Goal: Task Accomplishment & Management: Use online tool/utility

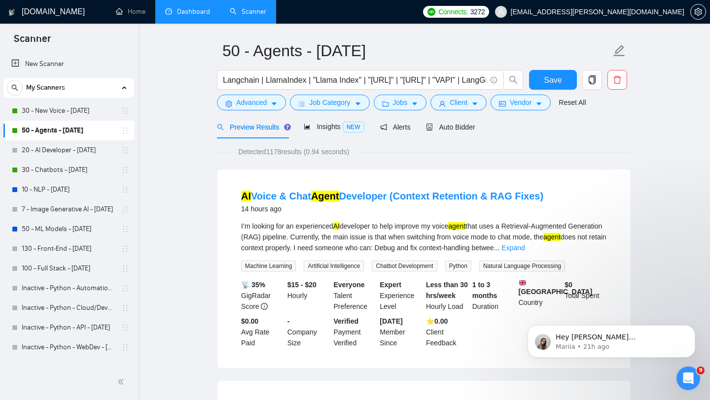
click at [182, 15] on link "Dashboard" at bounding box center [187, 11] width 45 height 8
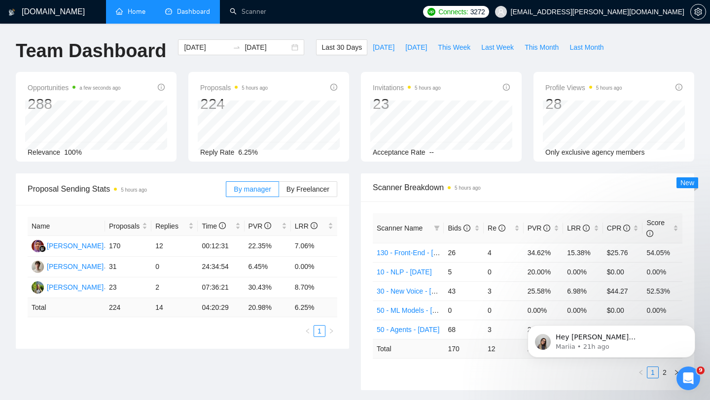
click at [136, 7] on link "Home" at bounding box center [131, 11] width 30 height 8
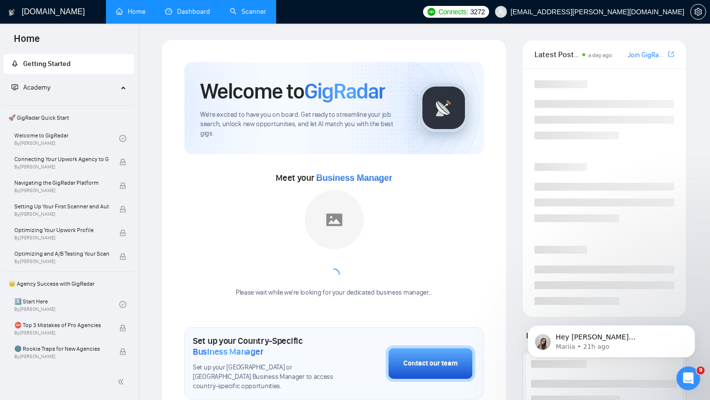
click at [243, 16] on link "Scanner" at bounding box center [248, 11] width 36 height 8
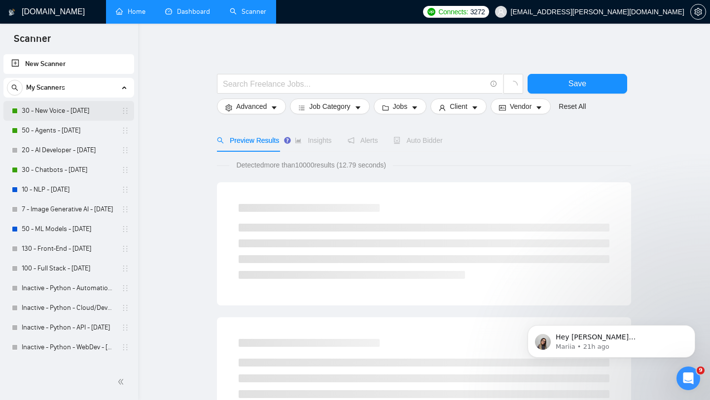
click at [84, 115] on link "30 - New Voice - [DATE]" at bounding box center [69, 111] width 94 height 20
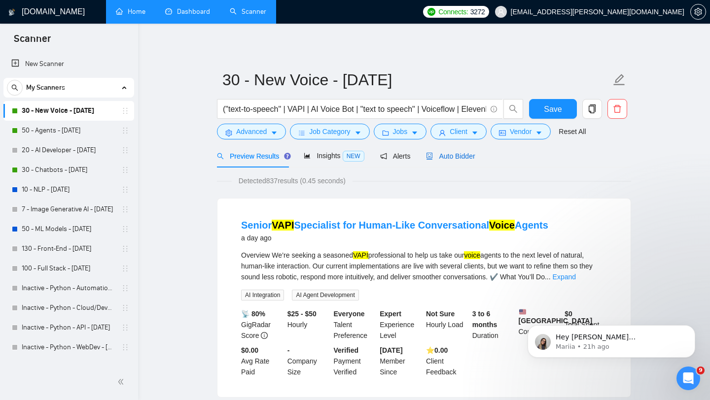
click at [467, 159] on span "Auto Bidder" at bounding box center [450, 156] width 49 height 8
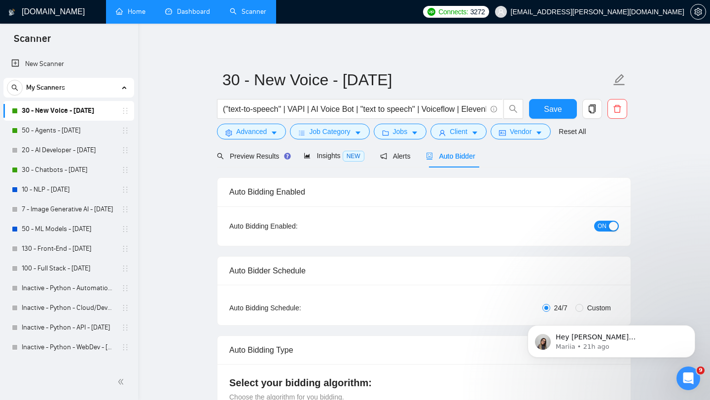
checkbox input "true"
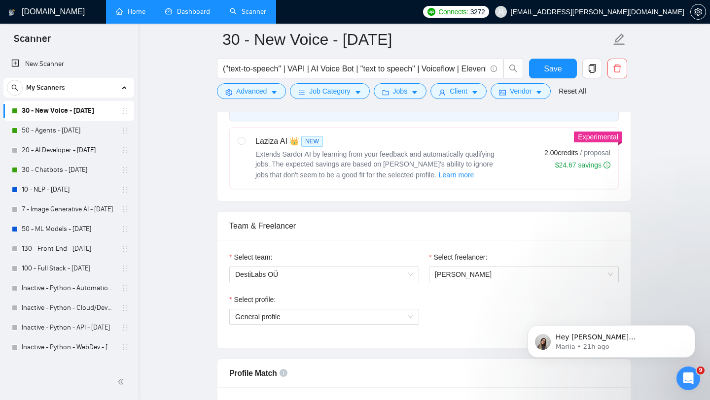
scroll to position [502, 0]
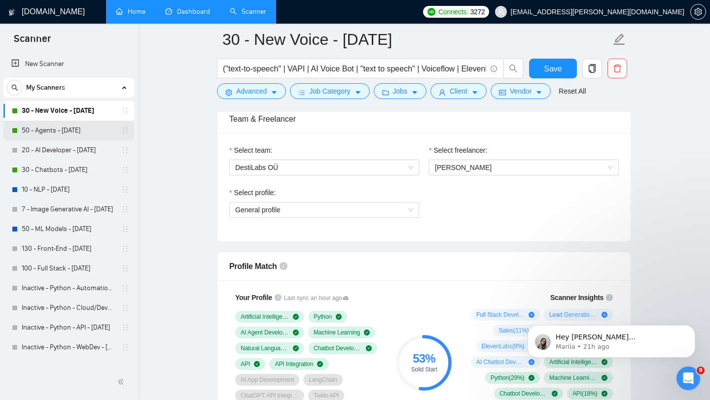
click at [67, 129] on link "50 - Agents - [DATE]" at bounding box center [69, 131] width 94 height 20
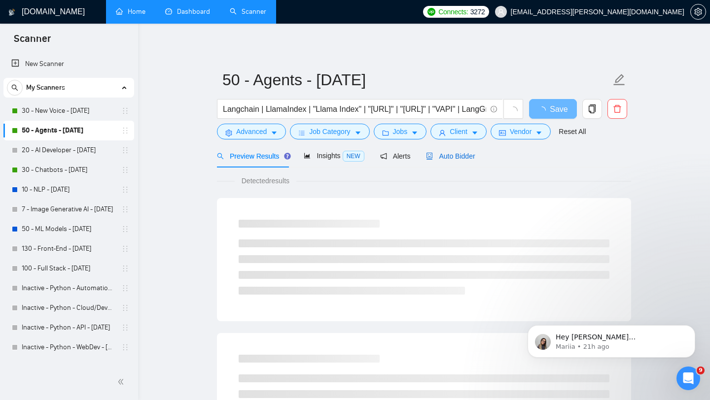
click at [469, 160] on span "Auto Bidder" at bounding box center [450, 156] width 49 height 8
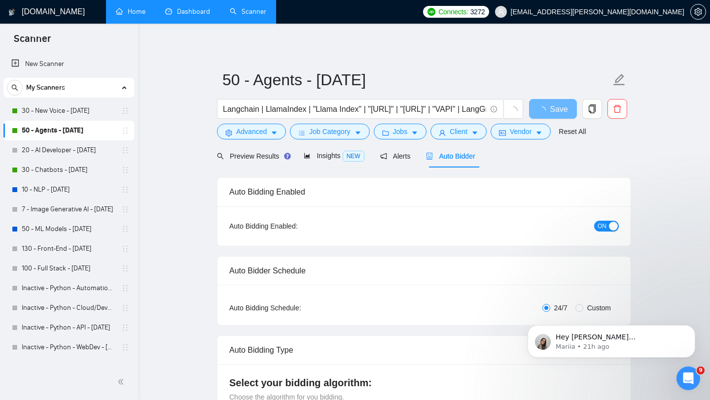
checkbox input "true"
click at [263, 154] on span "Preview Results" at bounding box center [252, 156] width 71 height 8
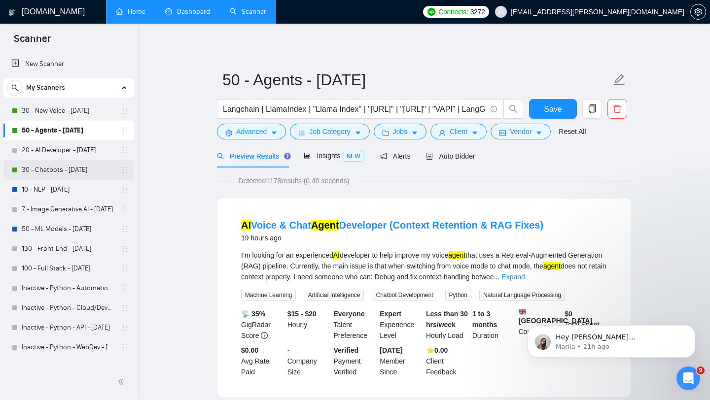
click at [74, 174] on link "30 - Chatbots - [DATE]" at bounding box center [69, 170] width 94 height 20
